Goal: Feedback & Contribution: Submit feedback/report problem

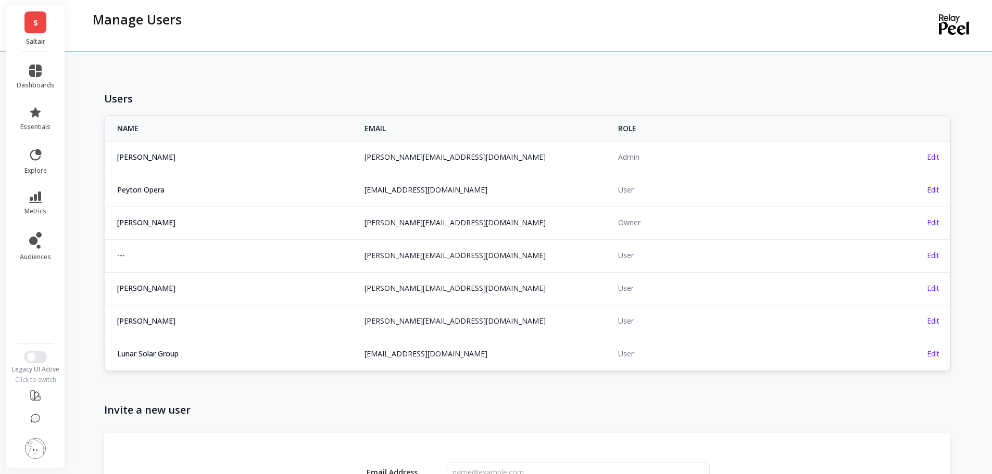
click at [405, 258] on link "[PERSON_NAME][EMAIL_ADDRESS][DOMAIN_NAME]" at bounding box center [454, 255] width 181 height 10
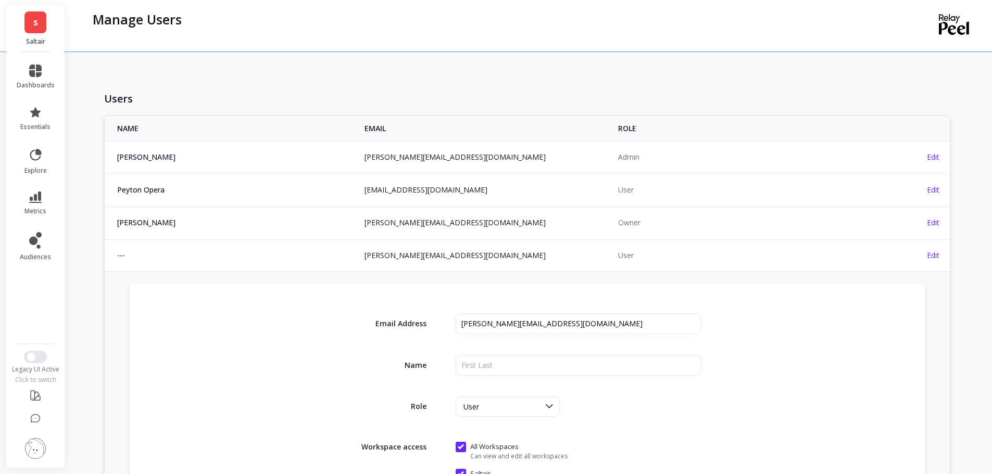
scroll to position [156, 0]
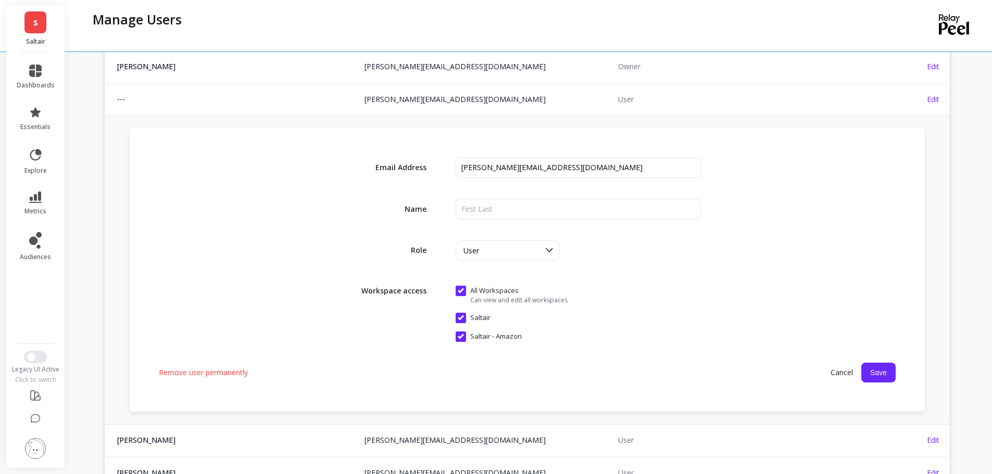
click at [567, 198] on div "Email Address Name Role User Workspace access All Workspaces Can view and edit …" at bounding box center [527, 270] width 795 height 284
click at [536, 213] on input "input" at bounding box center [579, 209] width 246 height 21
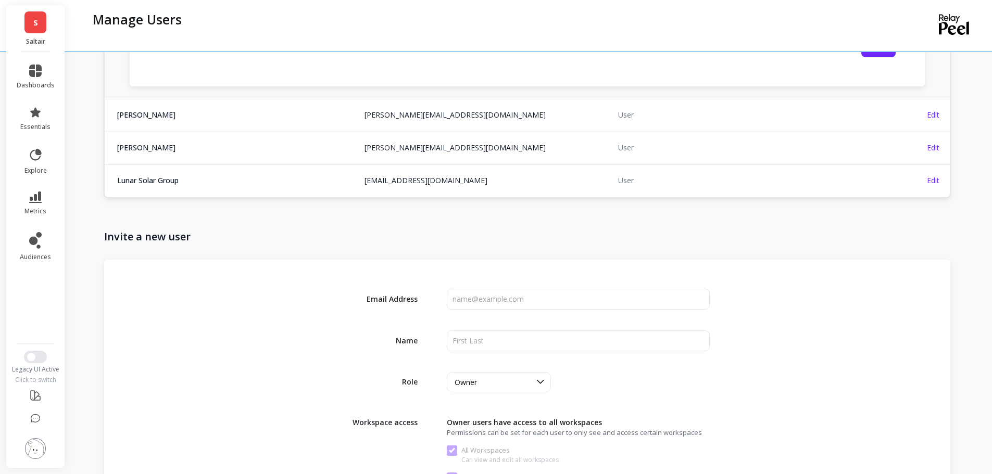
scroll to position [232, 0]
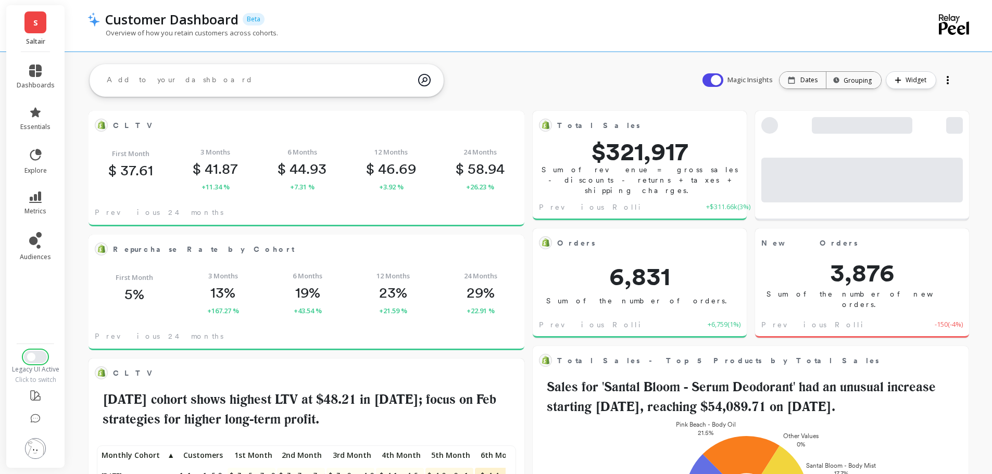
click at [32, 356] on span "Switch to New UI" at bounding box center [31, 357] width 8 height 8
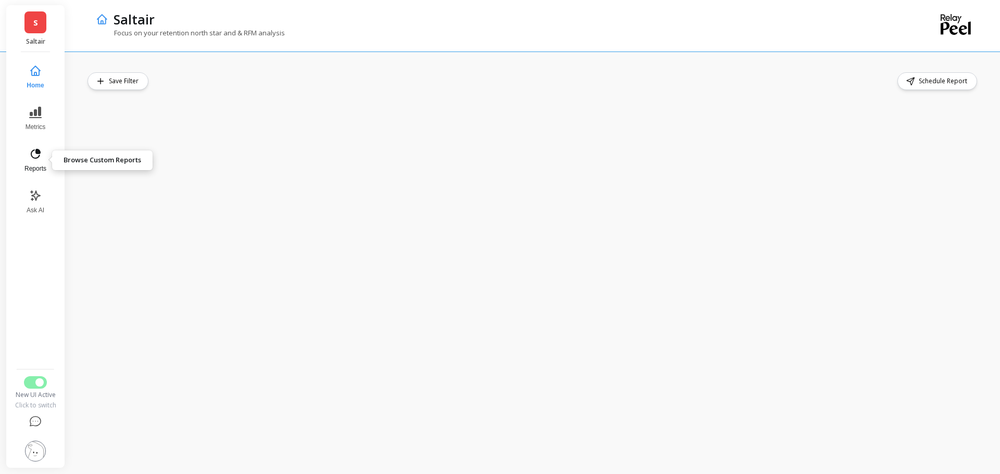
click at [35, 150] on icon at bounding box center [35, 154] width 12 height 12
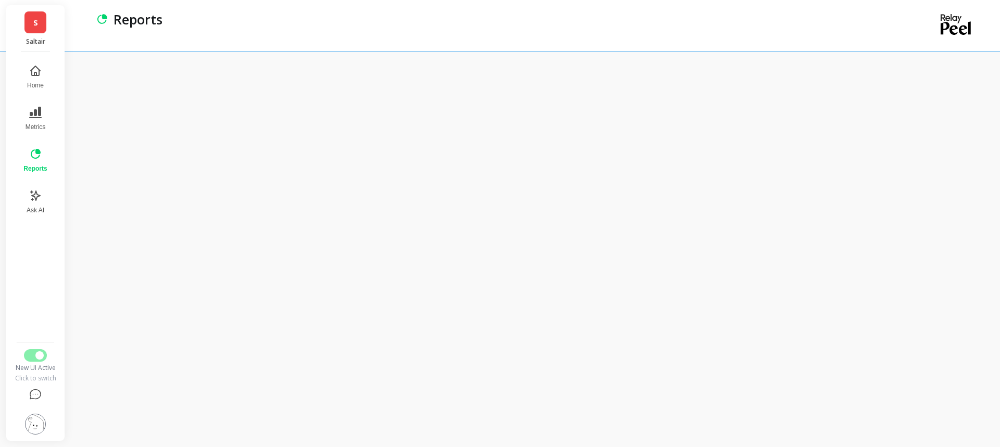
drag, startPoint x: 49, startPoint y: 160, endPoint x: 40, endPoint y: 159, distance: 9.4
click at [48, 160] on button "Reports" at bounding box center [35, 160] width 36 height 37
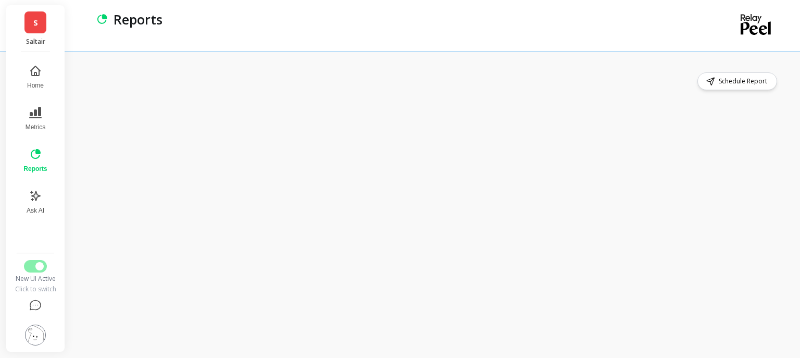
drag, startPoint x: 577, startPoint y: 357, endPoint x: 631, endPoint y: 358, distance: 53.7
click at [631, 358] on html "S Saltair Home Metrics Reports Ask AI New UI Active Click to switch Reports Sch…" at bounding box center [400, 179] width 800 height 358
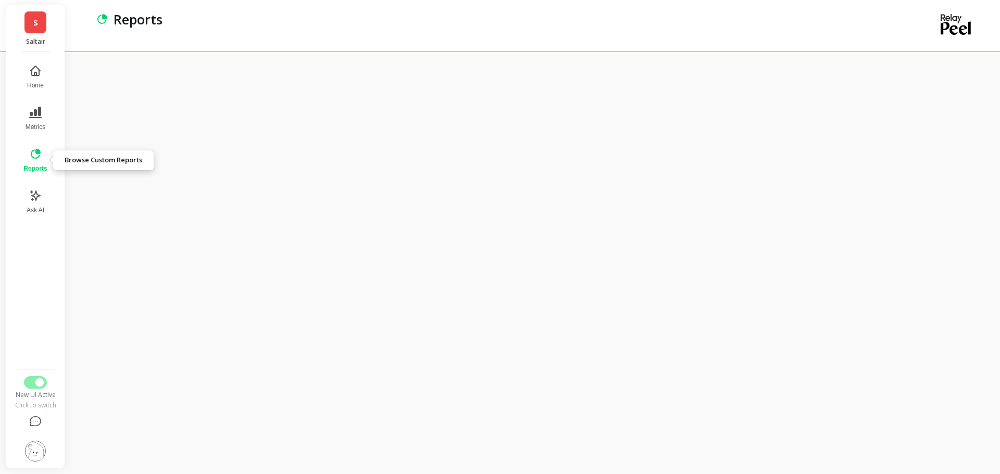
click at [34, 157] on icon at bounding box center [35, 154] width 12 height 12
click at [33, 166] on span "Reports" at bounding box center [34, 169] width 23 height 8
click at [27, 161] on button "Reports" at bounding box center [35, 160] width 36 height 37
click at [43, 383] on span "Switch to Legacy UI" at bounding box center [39, 383] width 8 height 8
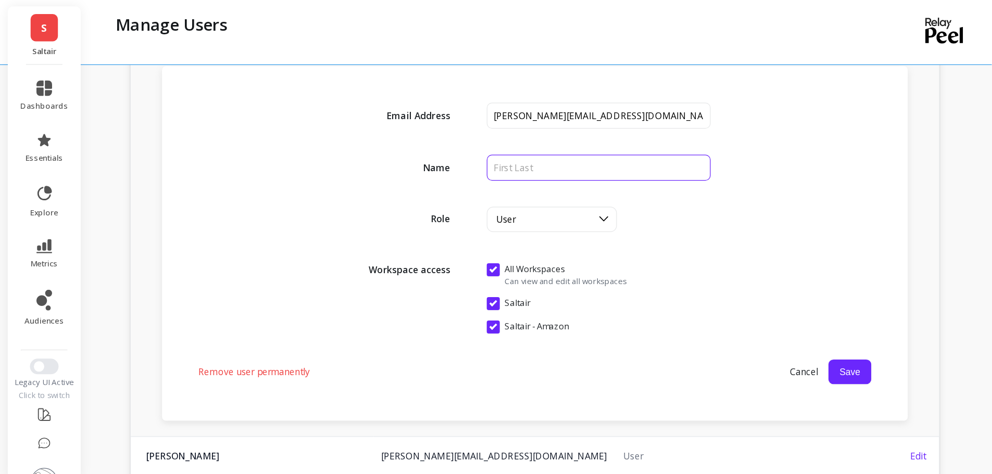
scroll to position [232, 0]
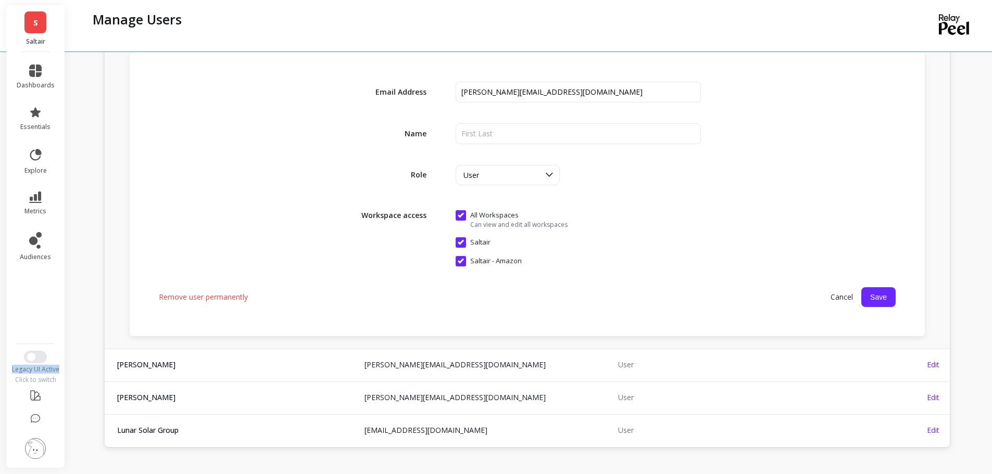
copy div "Legacy UI Active"
drag, startPoint x: 59, startPoint y: 371, endPoint x: 6, endPoint y: 367, distance: 52.7
click at [6, 367] on div "S Saltair dashboards essentials explore metrics audiences Legacy UI Active Clic…" at bounding box center [35, 236] width 58 height 463
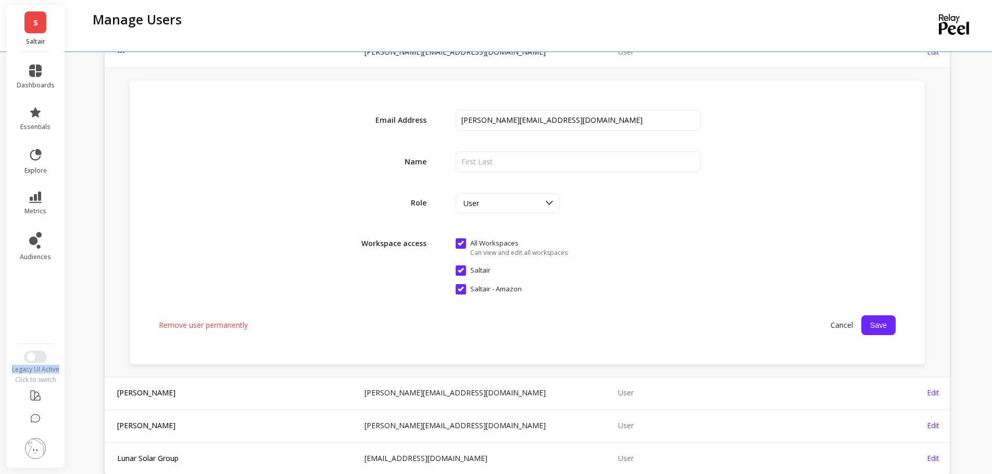
scroll to position [180, 0]
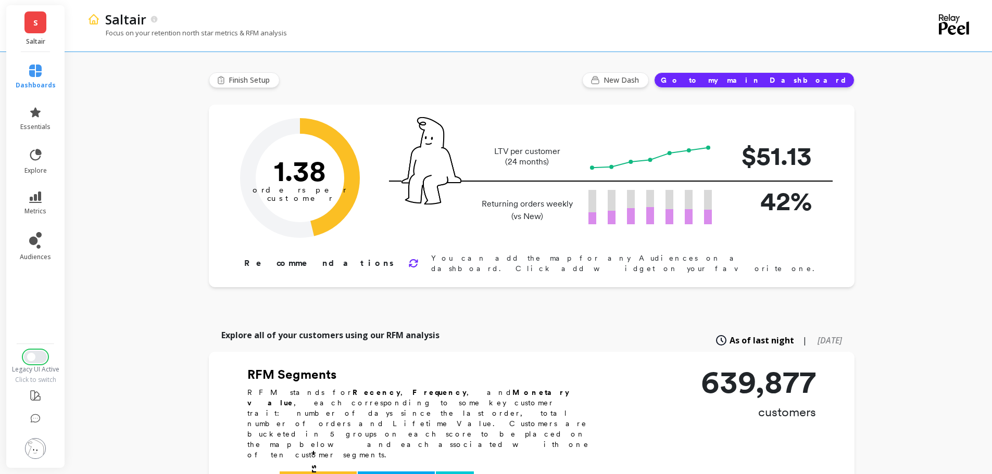
click at [35, 360] on button "Switch to New UI" at bounding box center [35, 357] width 23 height 12
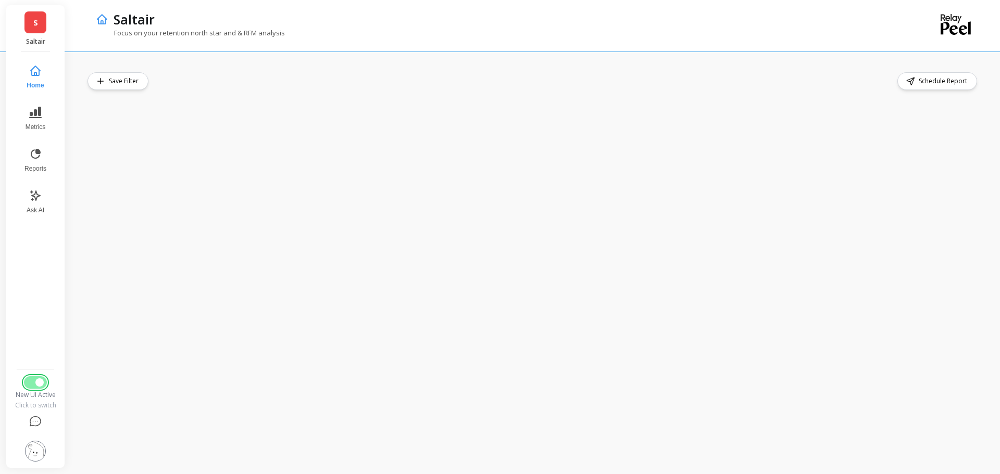
click at [37, 383] on span "Switch to Legacy UI" at bounding box center [39, 383] width 8 height 8
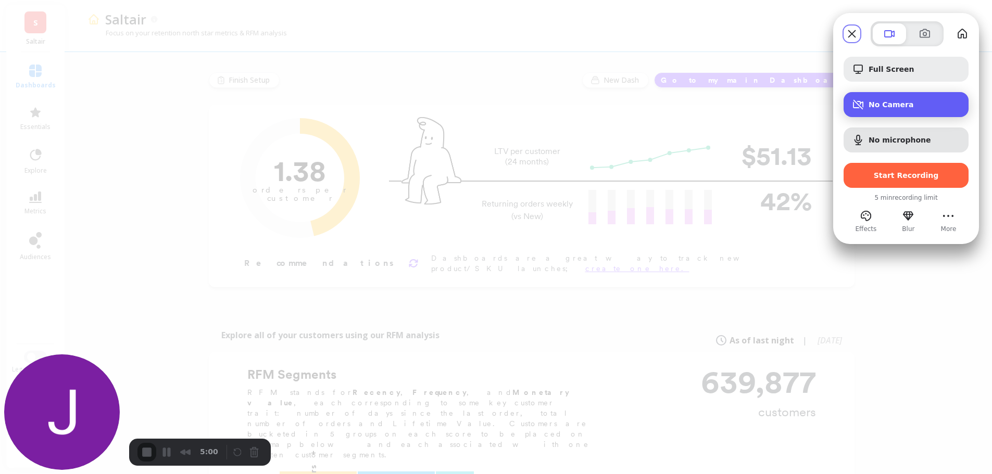
click at [901, 105] on span "No Camera" at bounding box center [914, 104] width 92 height 8
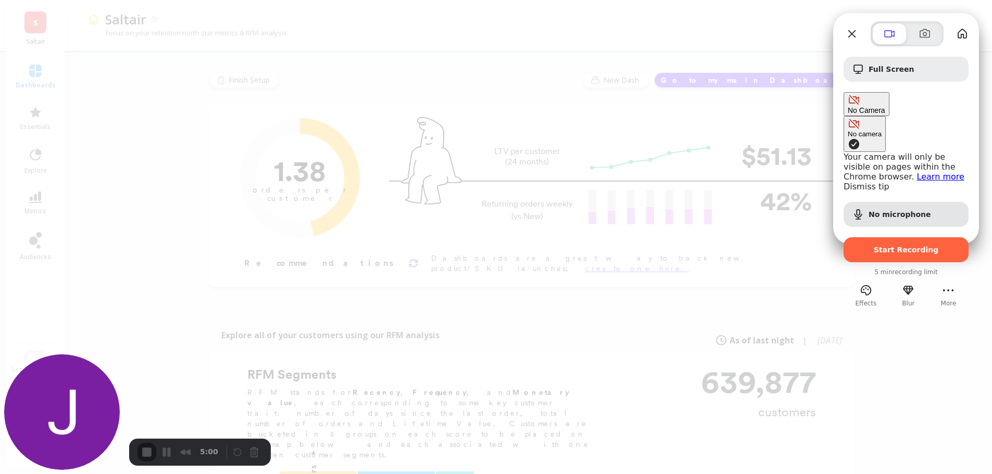
click at [843, 182] on link "Dismiss tip" at bounding box center [866, 187] width 46 height 10
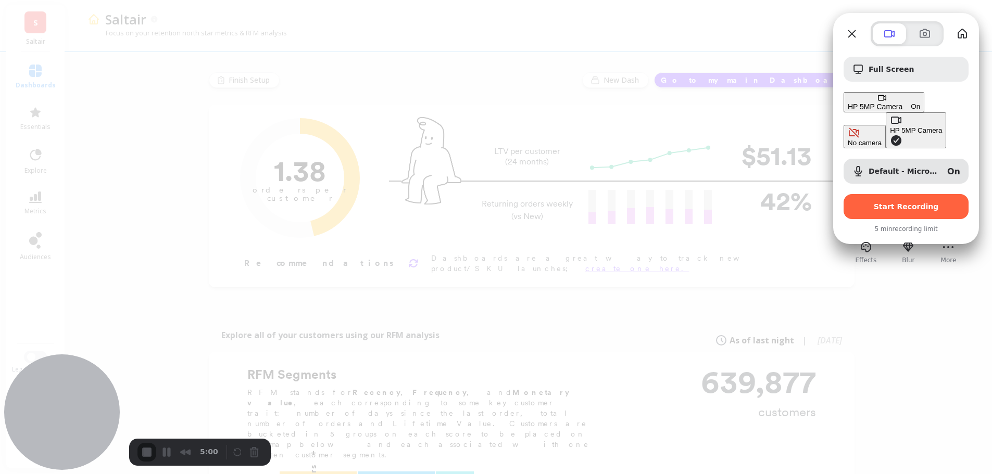
click at [843, 125] on button "No camera" at bounding box center [864, 136] width 42 height 23
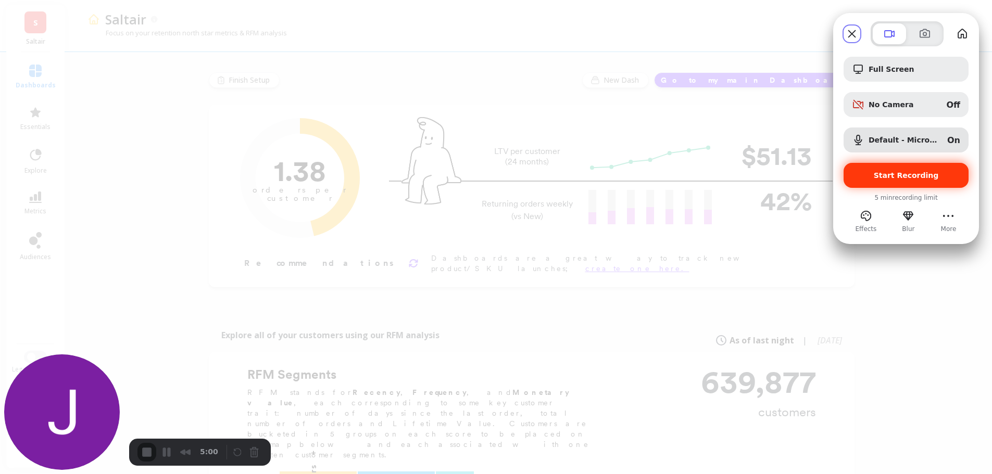
click at [906, 177] on span "Start Recording" at bounding box center [906, 175] width 65 height 8
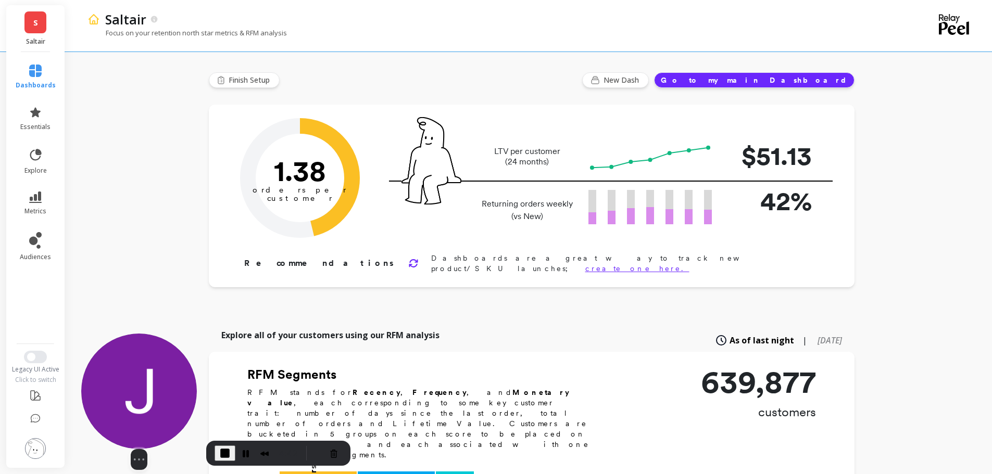
drag, startPoint x: 51, startPoint y: 373, endPoint x: 128, endPoint y: 385, distance: 78.0
click at [128, 385] on img at bounding box center [139, 392] width 116 height 116
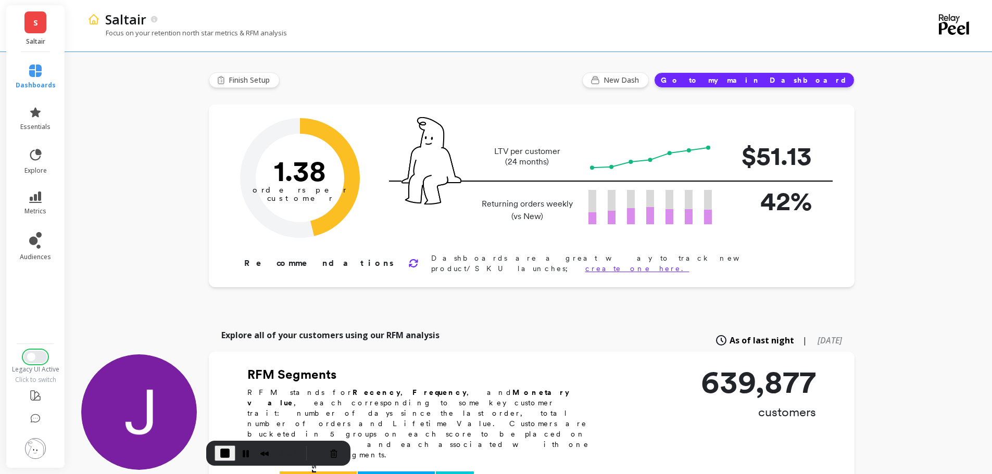
click at [35, 358] on button "Switch to New UI" at bounding box center [35, 357] width 23 height 12
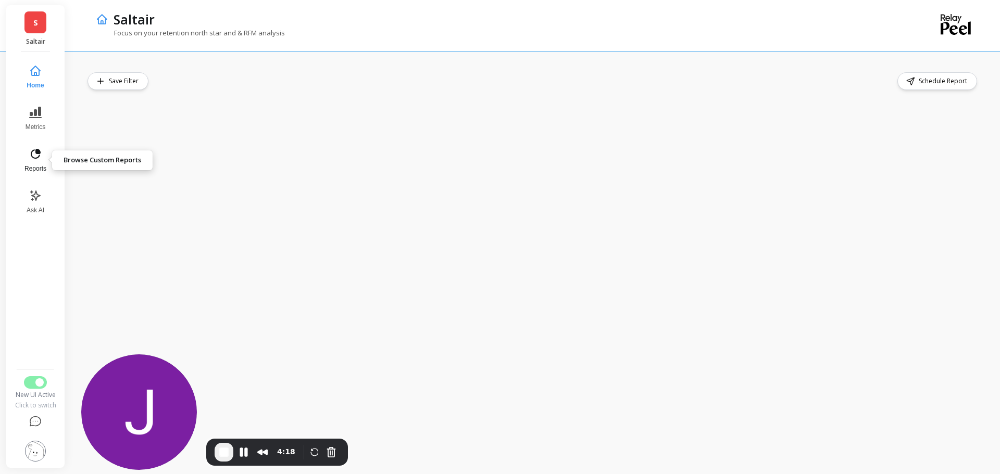
click at [33, 153] on icon at bounding box center [35, 154] width 12 height 12
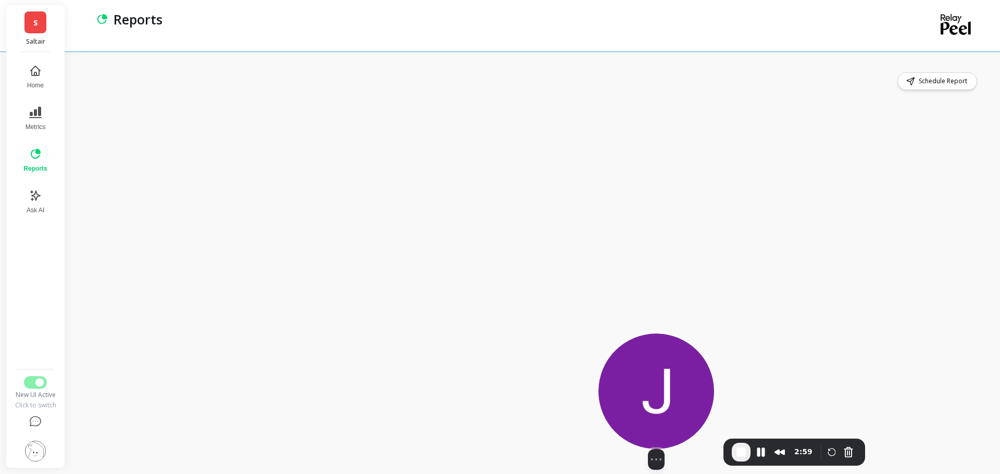
drag, startPoint x: 138, startPoint y: 397, endPoint x: 660, endPoint y: 423, distance: 522.3
click at [660, 423] on img at bounding box center [656, 392] width 116 height 116
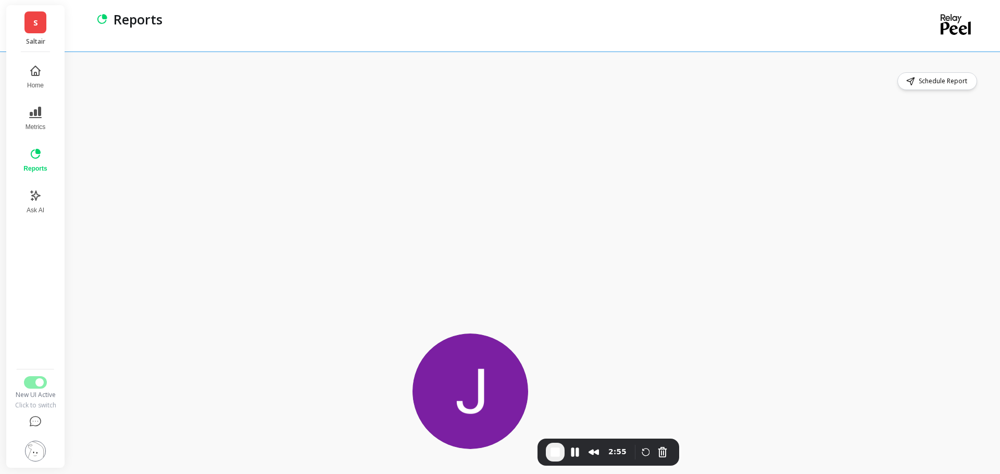
drag, startPoint x: 638, startPoint y: 400, endPoint x: 395, endPoint y: 396, distance: 242.7
click at [437, 422] on img at bounding box center [470, 392] width 116 height 116
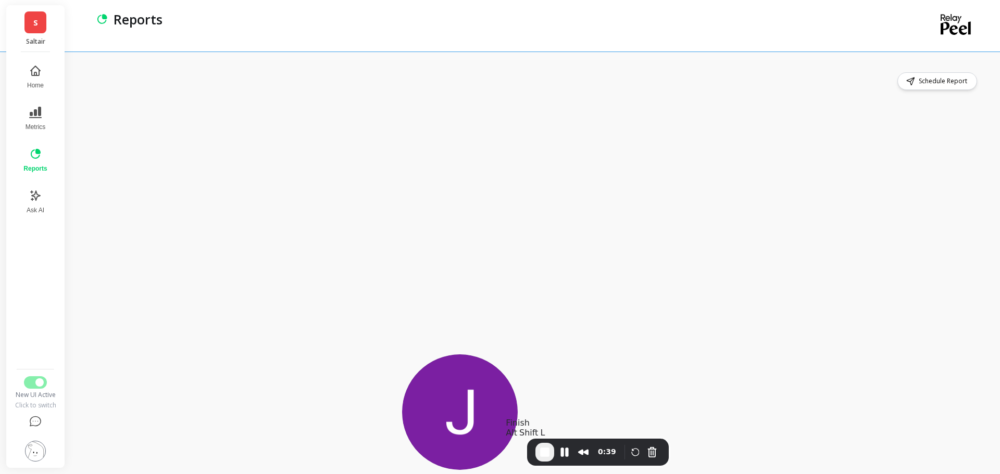
click at [547, 452] on span "End Recording" at bounding box center [544, 452] width 12 height 12
